Goal: Task Accomplishment & Management: Manage account settings

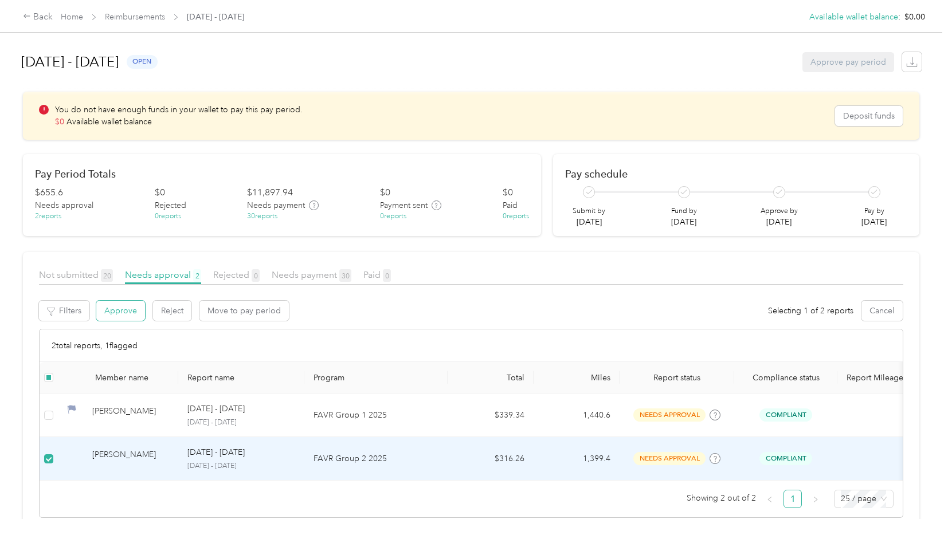
click at [114, 310] on button "Approve" at bounding box center [120, 311] width 49 height 20
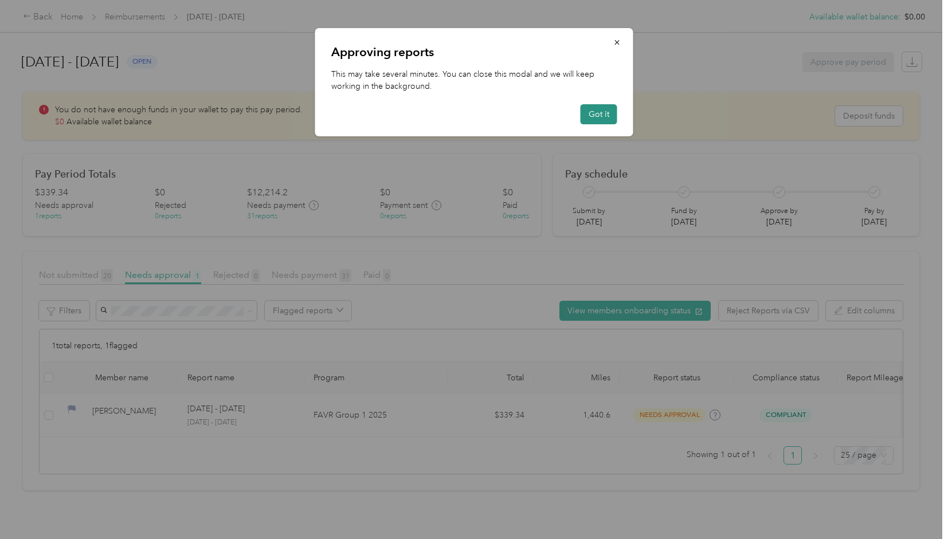
click at [600, 108] on button "Got it" at bounding box center [599, 114] width 37 height 20
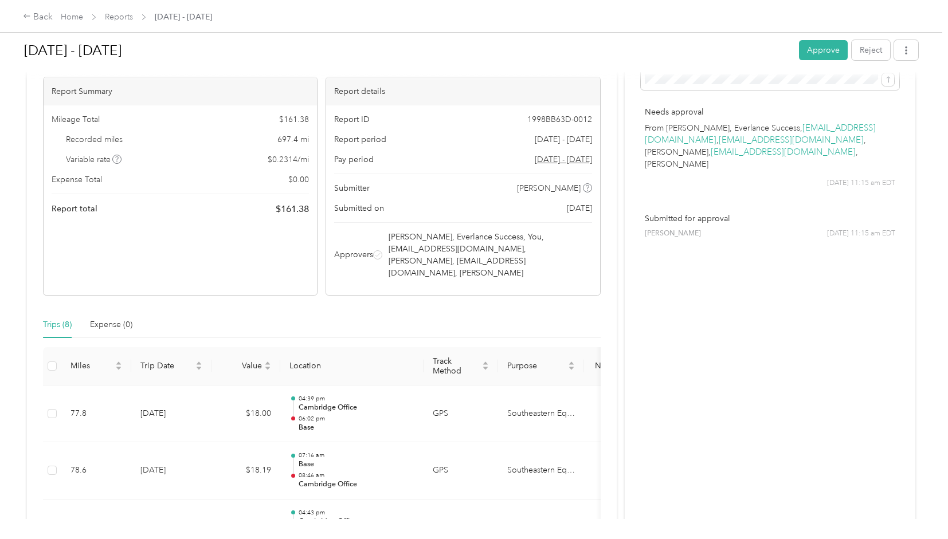
scroll to position [7, 0]
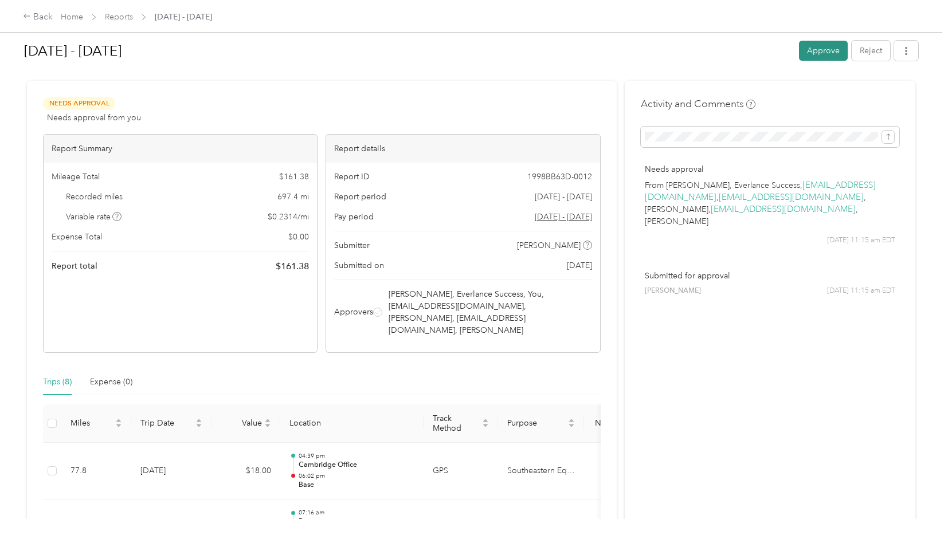
click at [816, 50] on button "Approve" at bounding box center [823, 51] width 49 height 20
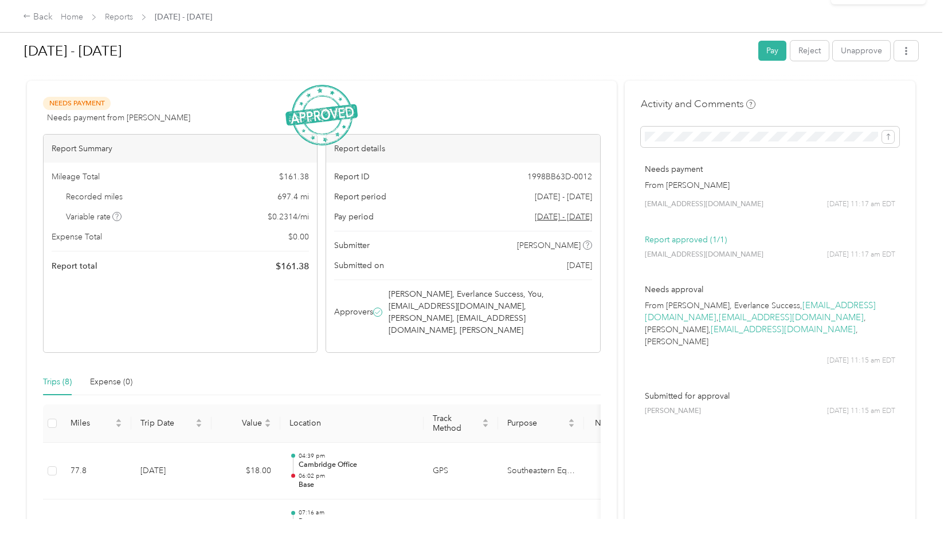
click at [920, 27] on icon at bounding box center [923, 22] width 9 height 10
click at [123, 18] on link "Reports" at bounding box center [119, 17] width 28 height 10
